Goal: Check status: Check status

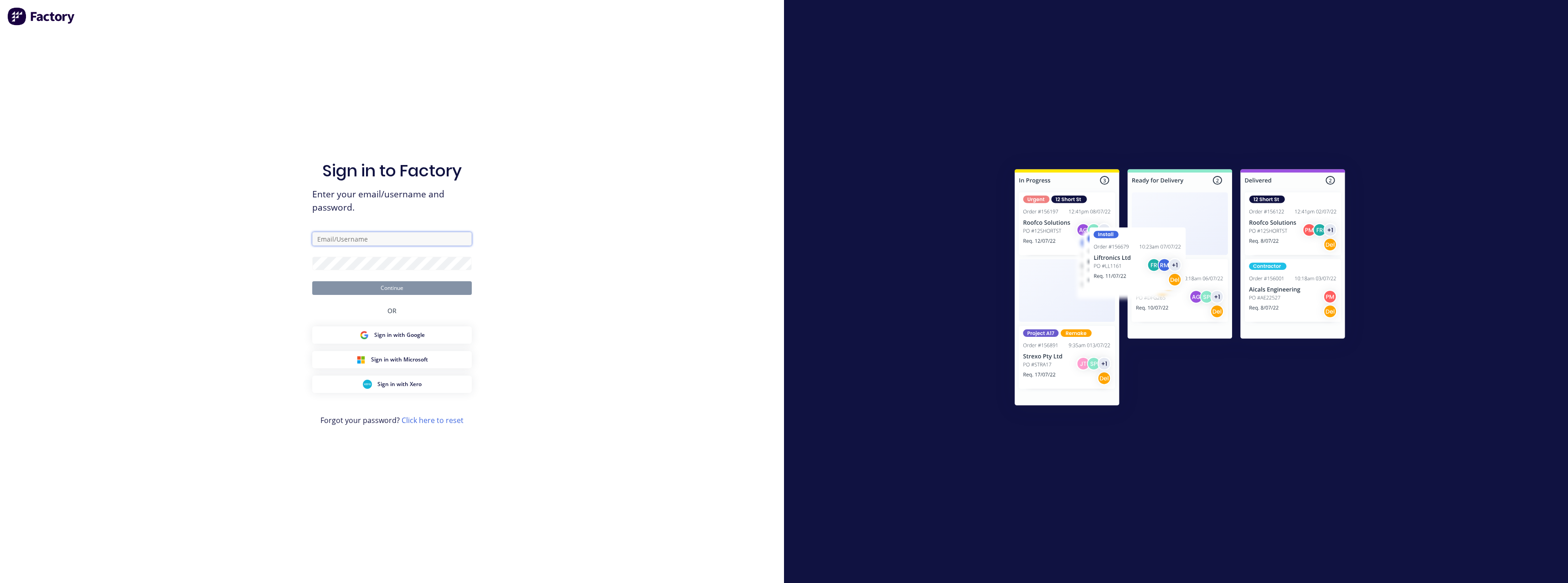
type input "[PERSON_NAME][EMAIL_ADDRESS][DOMAIN_NAME]"
click at [396, 289] on button "Continue" at bounding box center [392, 288] width 159 height 13
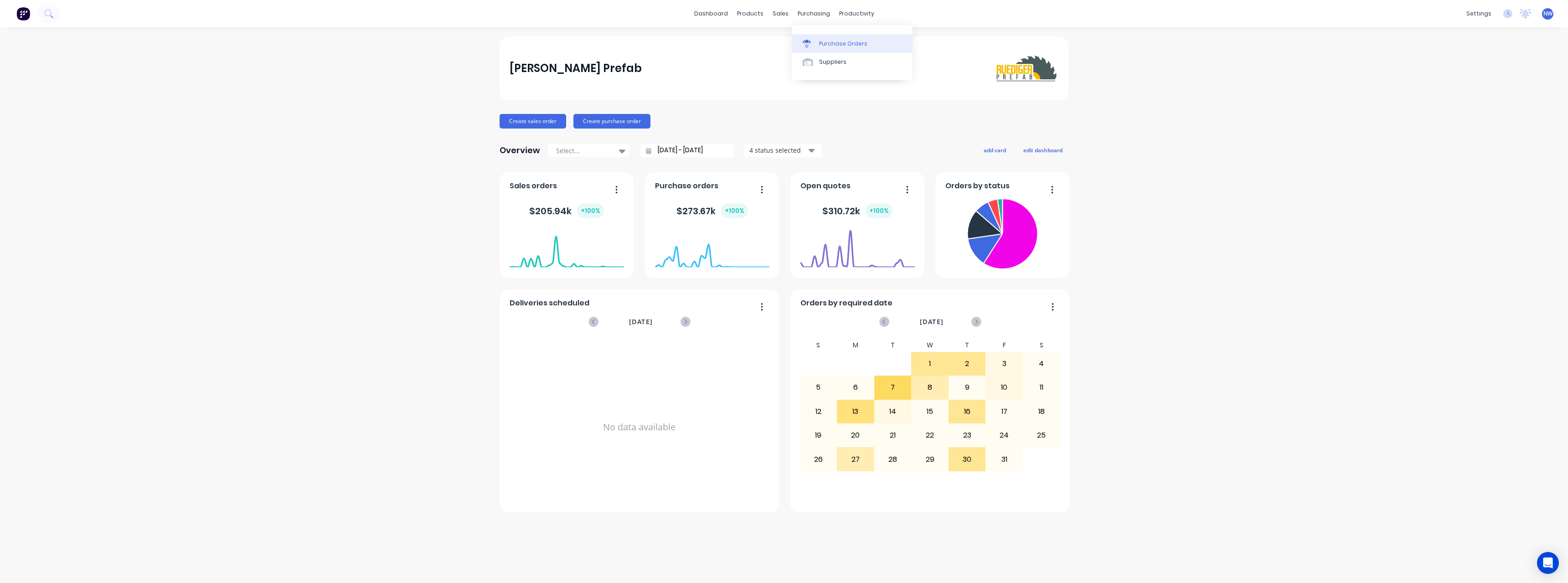
click at [865, 45] on div "Purchase Orders" at bounding box center [843, 44] width 48 height 9
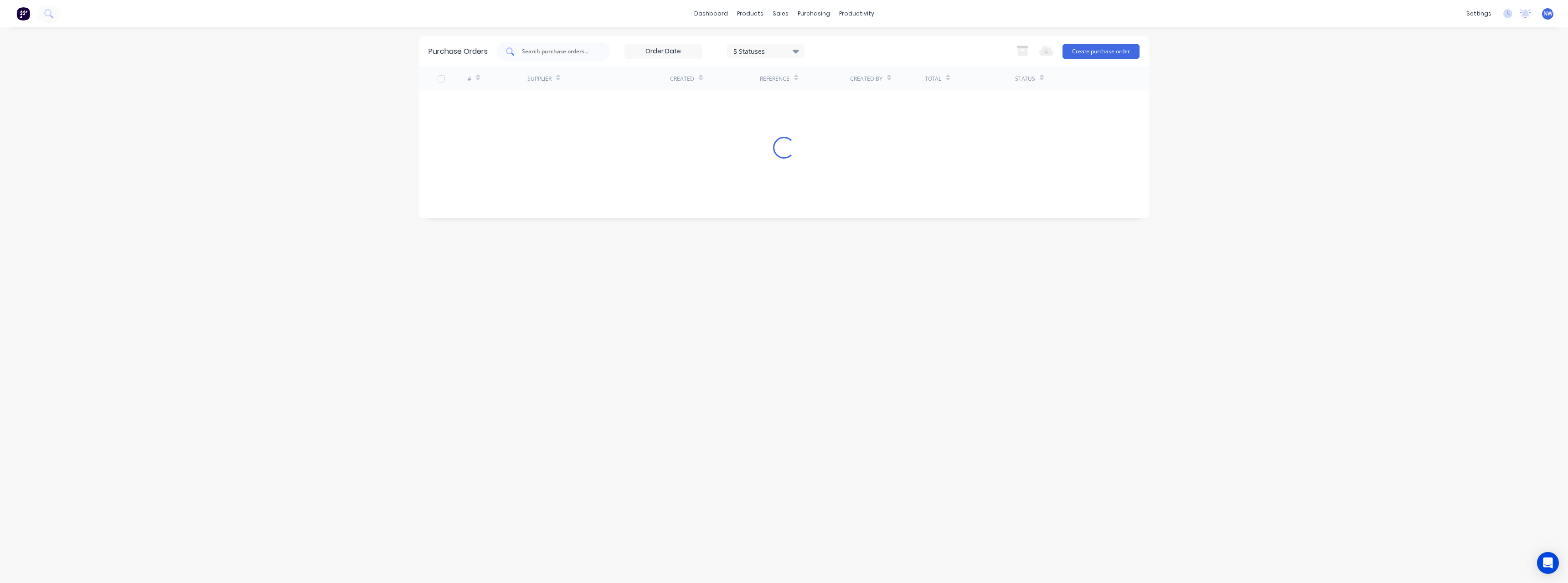
click at [550, 49] on input "text" at bounding box center [559, 52] width 76 height 9
type input "1228"
click at [802, 47] on div "5 Statuses" at bounding box center [766, 51] width 78 height 13
click at [830, 95] on div at bounding box center [827, 92] width 18 height 18
click at [597, 143] on div "Purchase Orders 1228 7 Statuses 7 Statuses Export to Excel (XLSX) Create purcha…" at bounding box center [783, 304] width 729 height 537
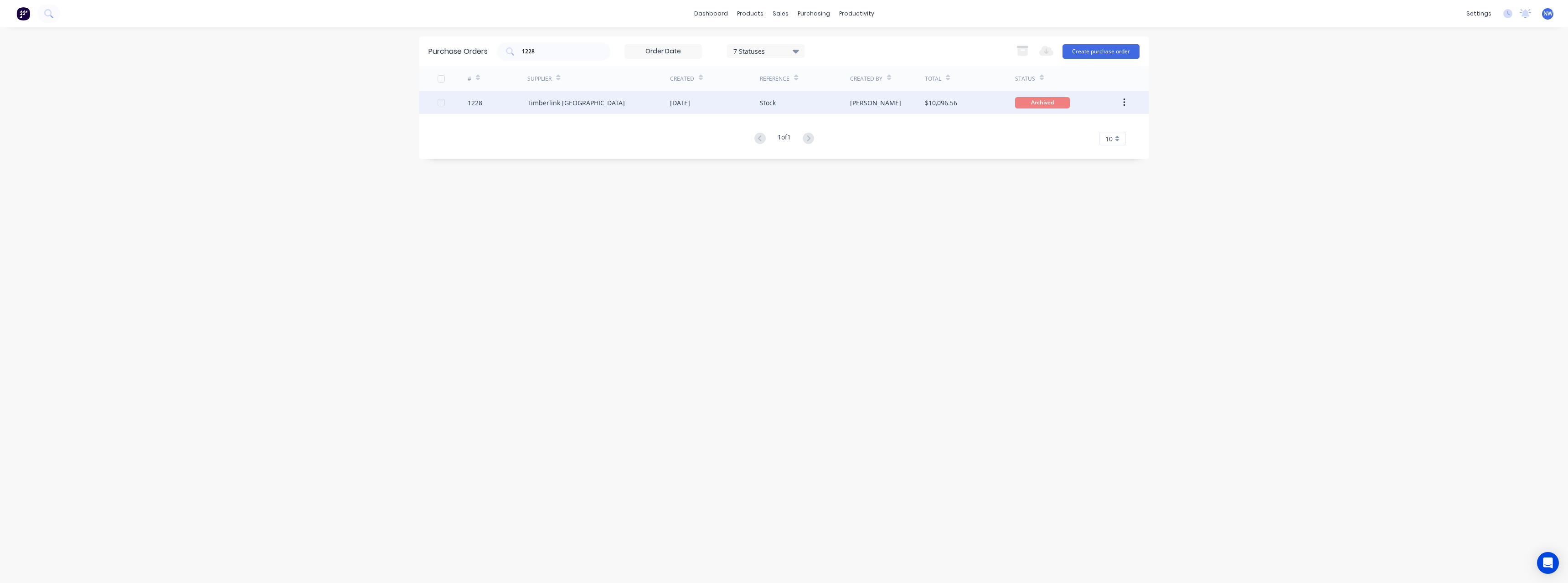
click at [512, 100] on div "1228" at bounding box center [497, 102] width 60 height 23
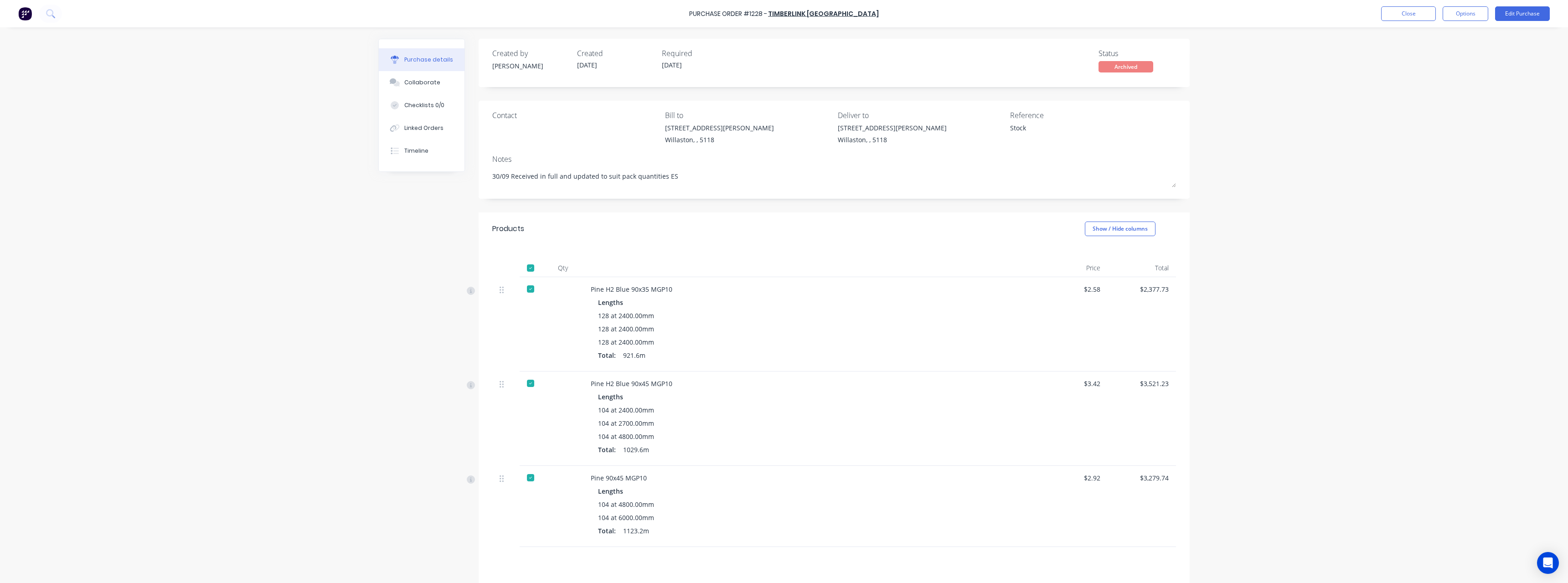
type textarea "x"
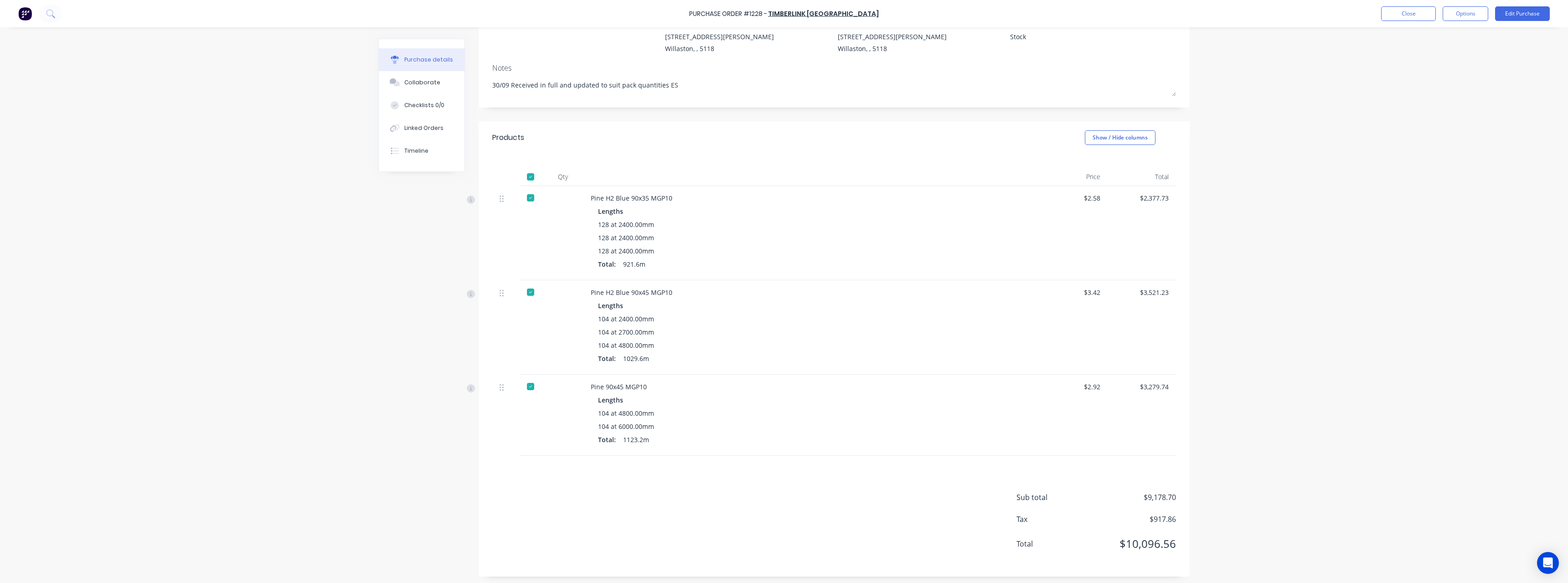
scroll to position [46, 0]
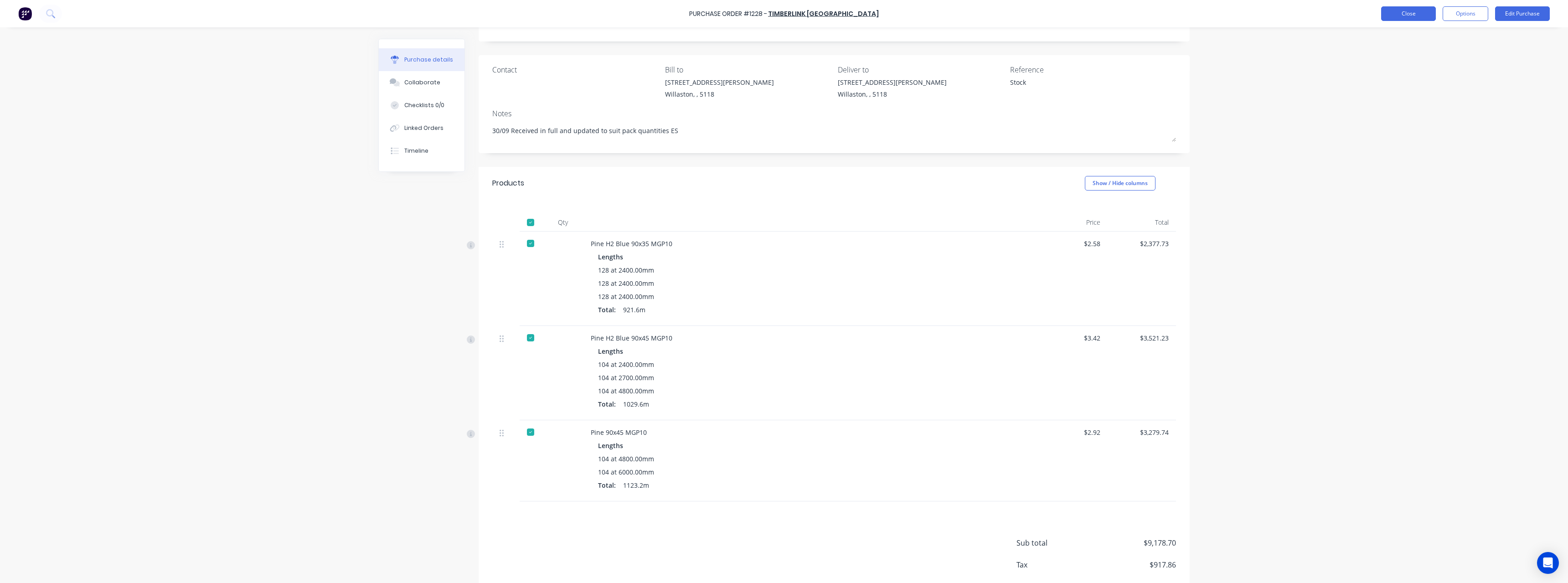
click at [1393, 13] on button "Close" at bounding box center [1409, 13] width 55 height 14
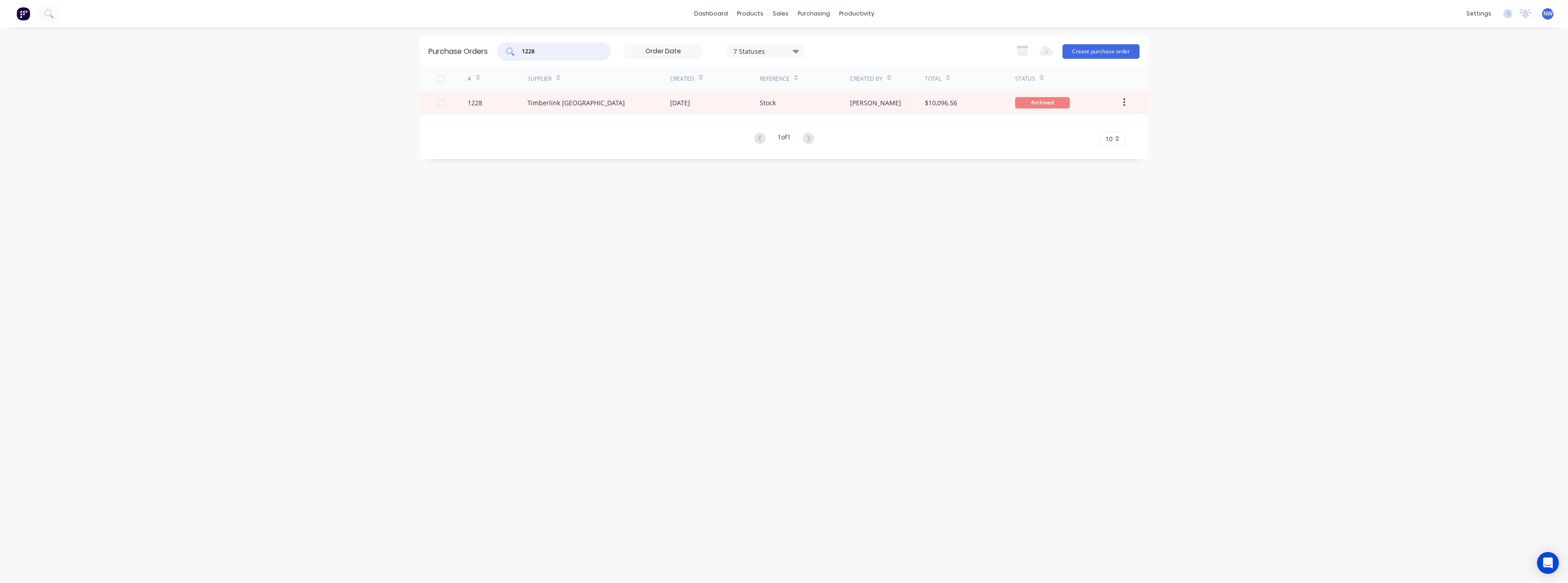
drag, startPoint x: 538, startPoint y: 52, endPoint x: 517, endPoint y: 54, distance: 21.1
click at [517, 54] on div "1228" at bounding box center [554, 51] width 114 height 18
type input "1227"
click at [690, 107] on div "[DATE]" at bounding box center [680, 102] width 20 height 9
type textarea "x"
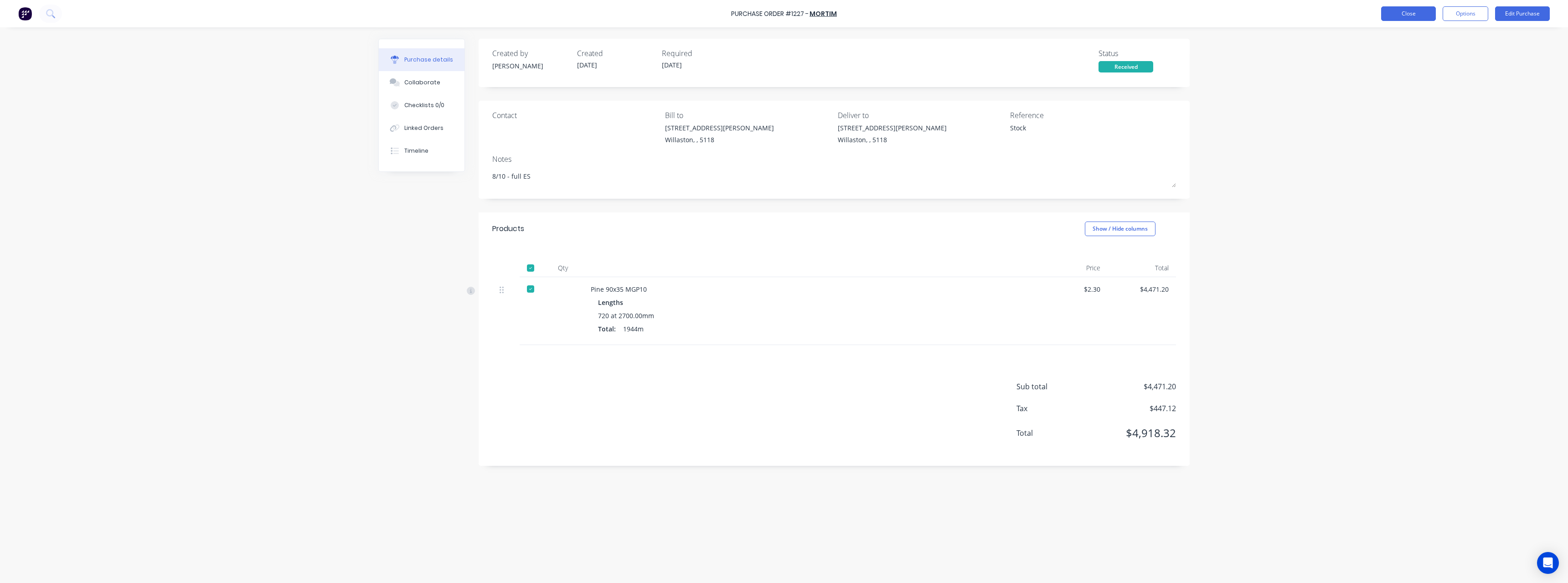
click at [1408, 14] on button "Close" at bounding box center [1409, 13] width 55 height 14
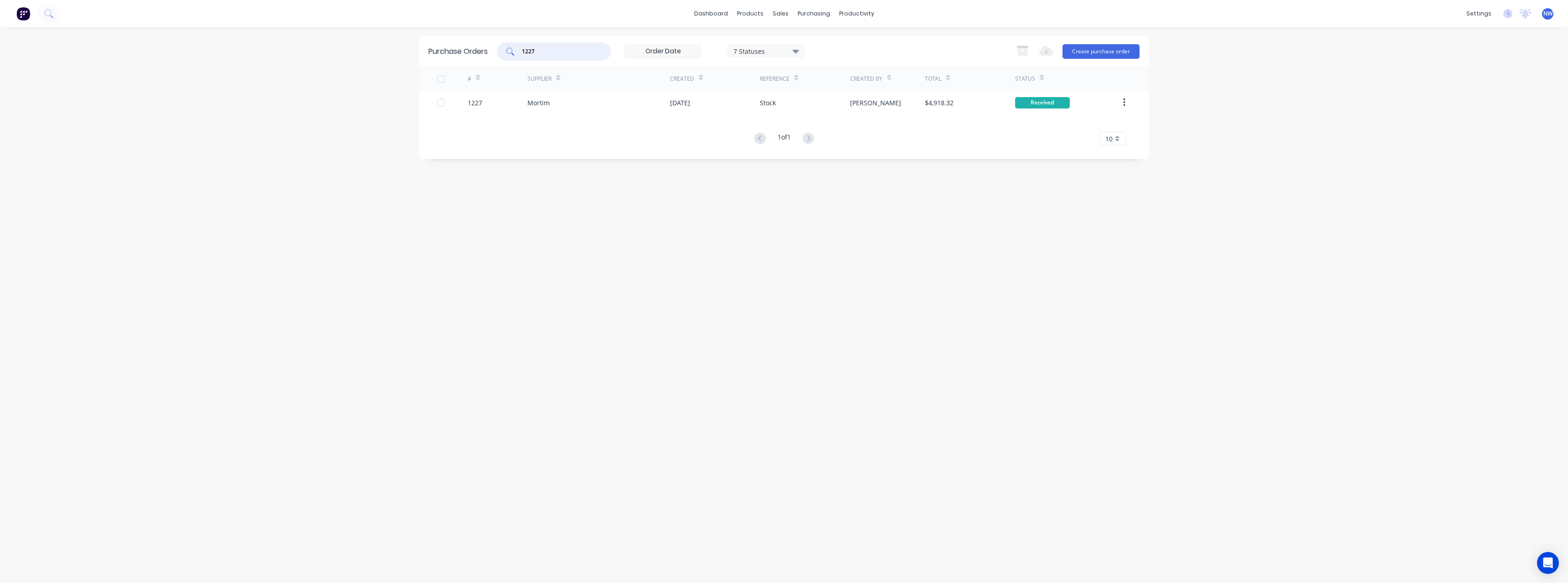
drag, startPoint x: 541, startPoint y: 48, endPoint x: 509, endPoint y: 62, distance: 34.9
click at [501, 53] on div "1227" at bounding box center [554, 51] width 114 height 18
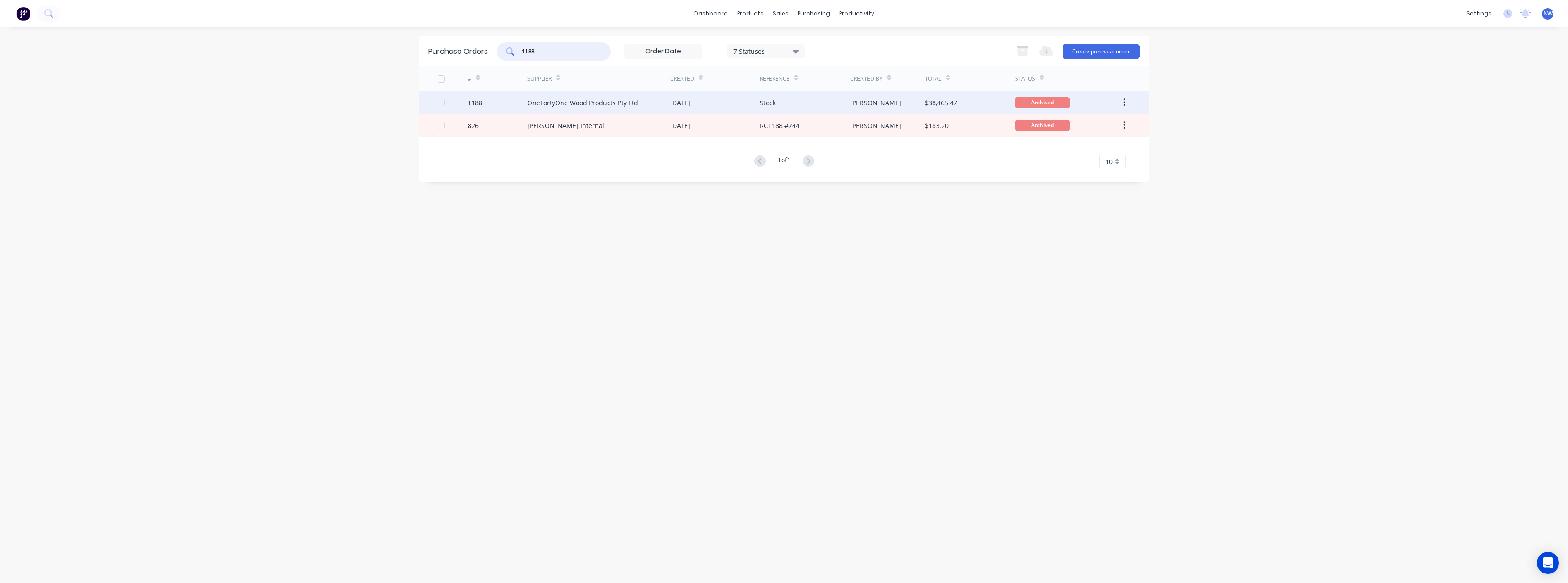
type input "1188"
click at [665, 100] on div "OneFortyOne Wood Products Pty Ltd" at bounding box center [598, 102] width 143 height 23
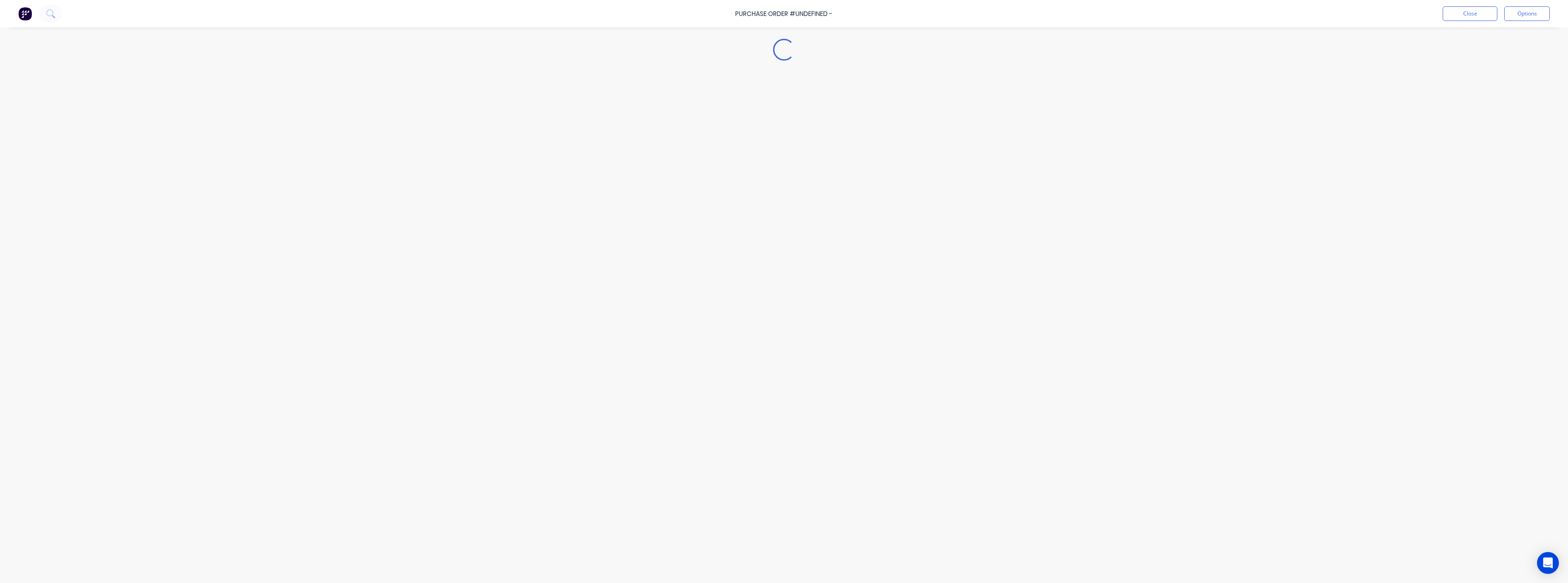
type textarea "x"
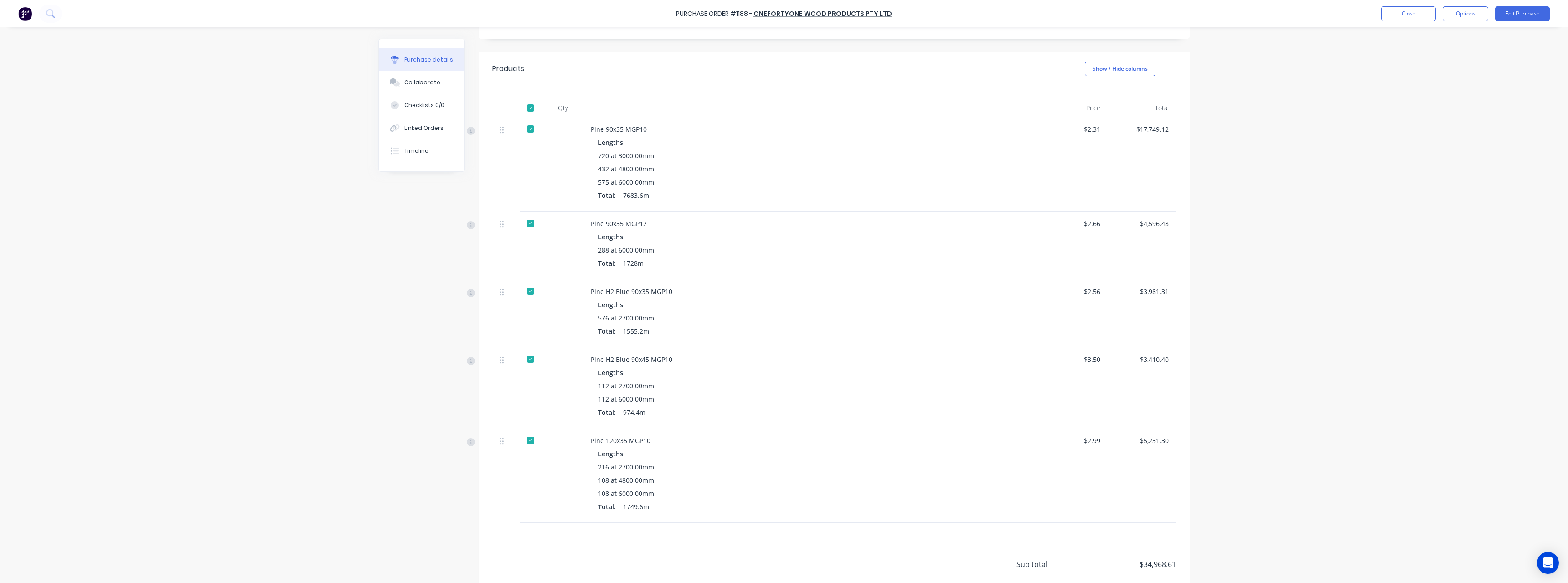
scroll to position [182, 0]
